Goal: Transaction & Acquisition: Purchase product/service

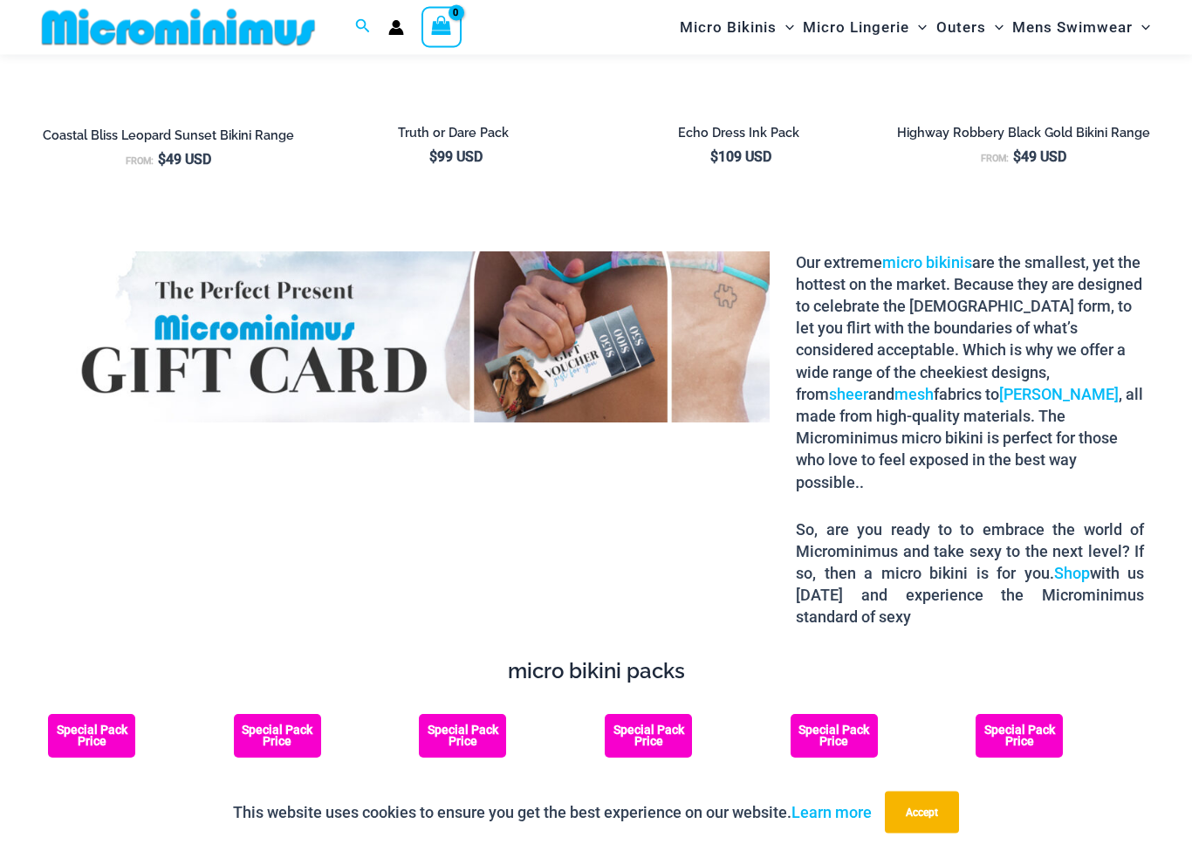
scroll to position [2281, 0]
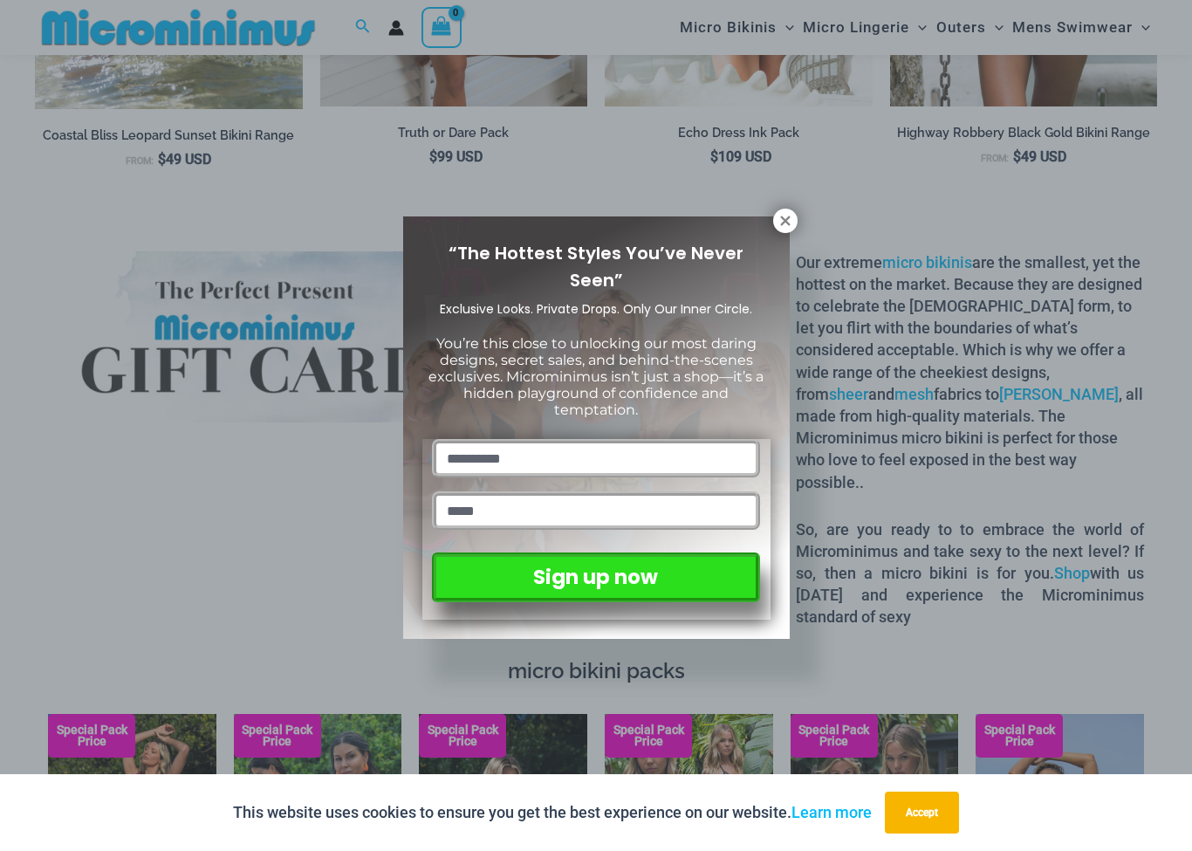
click at [792, 215] on icon at bounding box center [785, 221] width 16 height 16
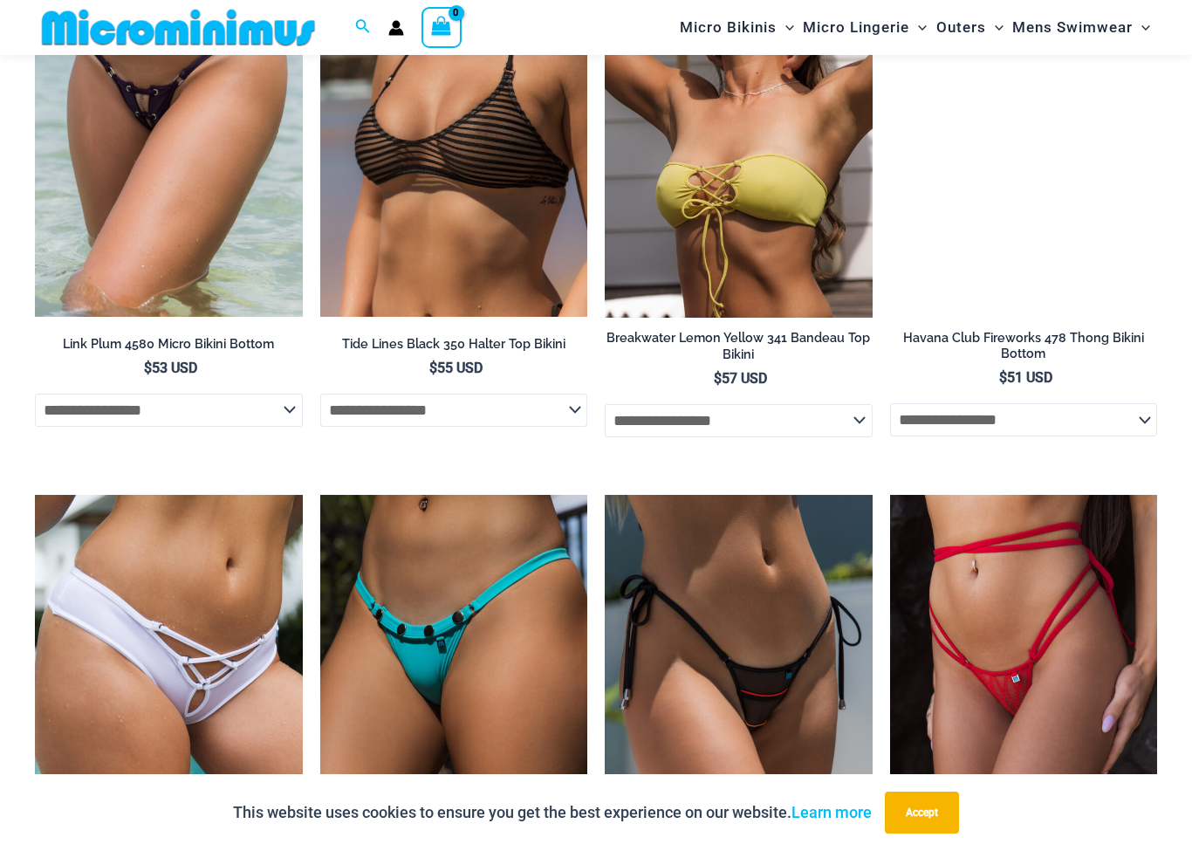
scroll to position [4283, 0]
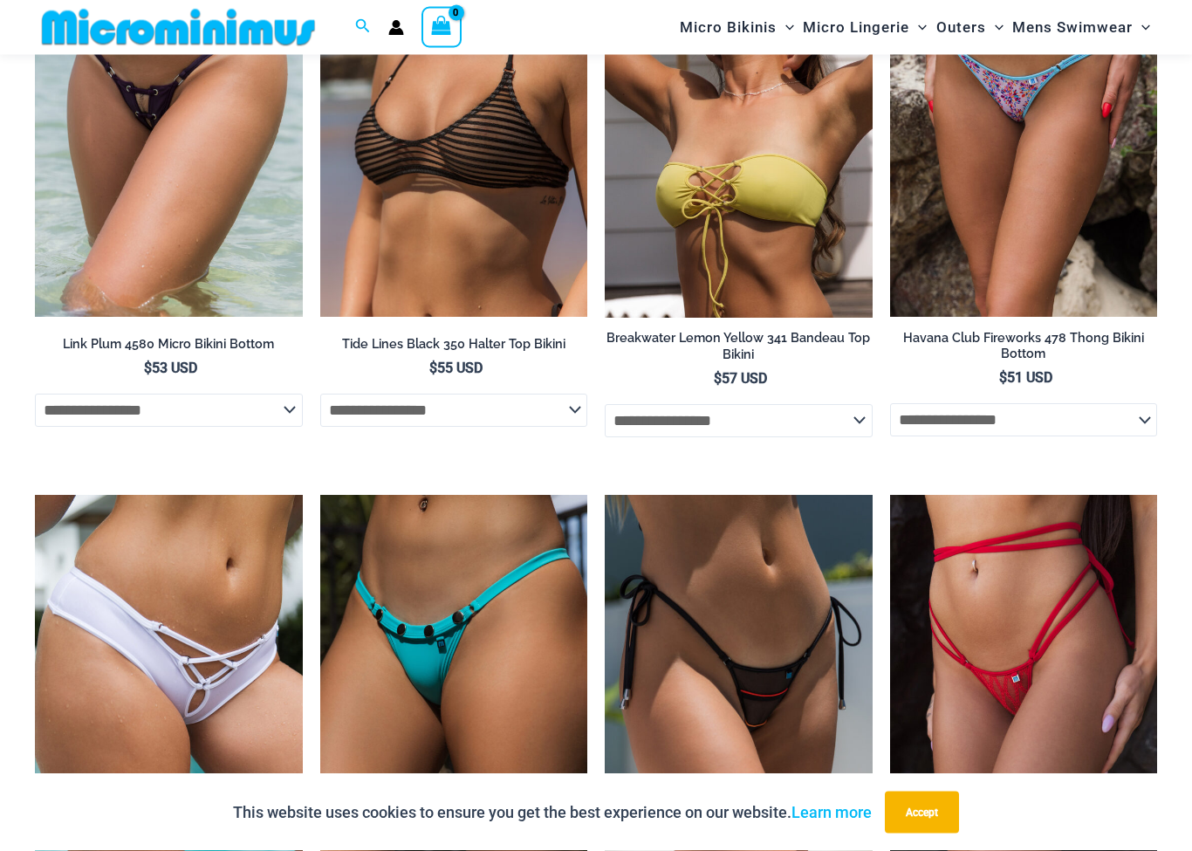
click at [35, 496] on img at bounding box center [35, 496] width 0 height 0
